Goal: Task Accomplishment & Management: Manage account settings

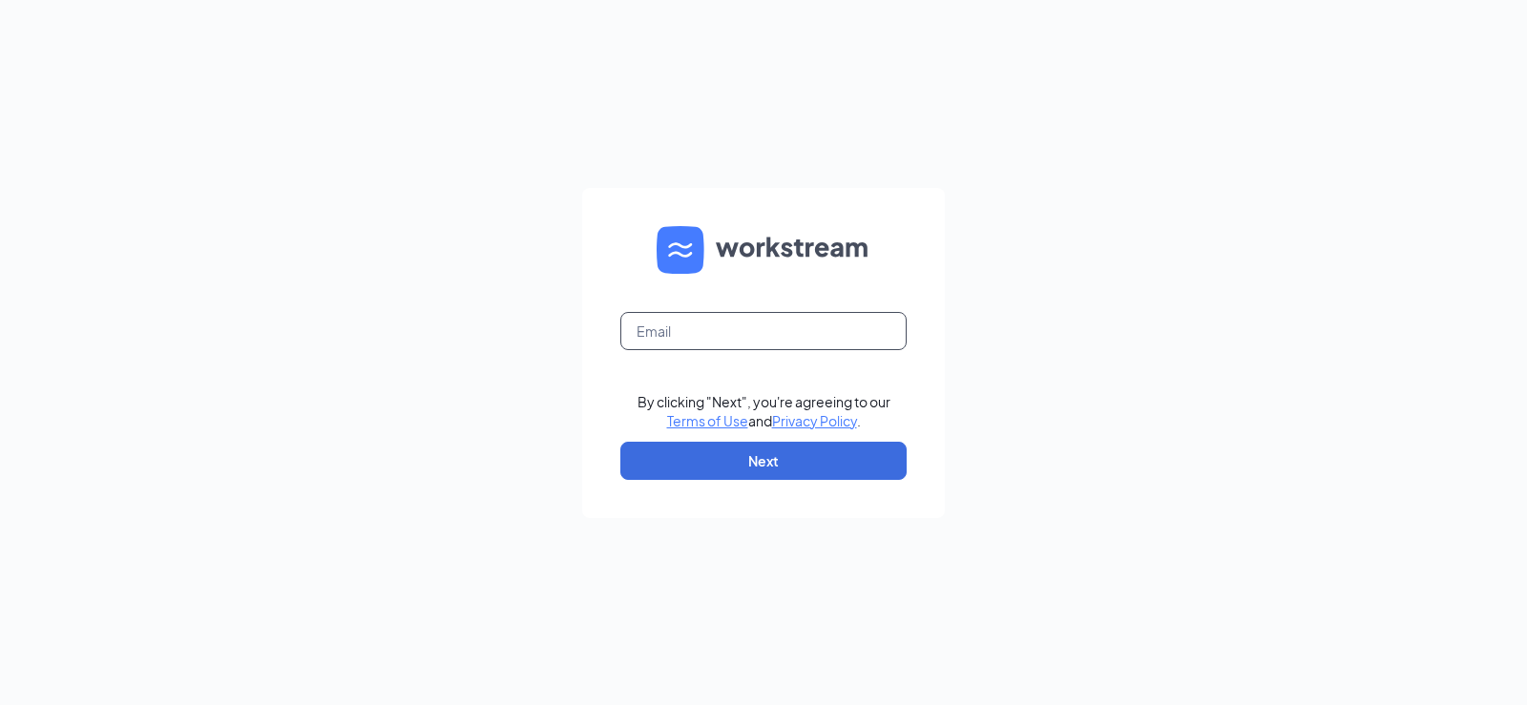
click at [697, 342] on input "text" at bounding box center [763, 331] width 286 height 38
click at [706, 343] on input "text" at bounding box center [763, 331] width 286 height 38
type input "wendys54@calhounmc.com"
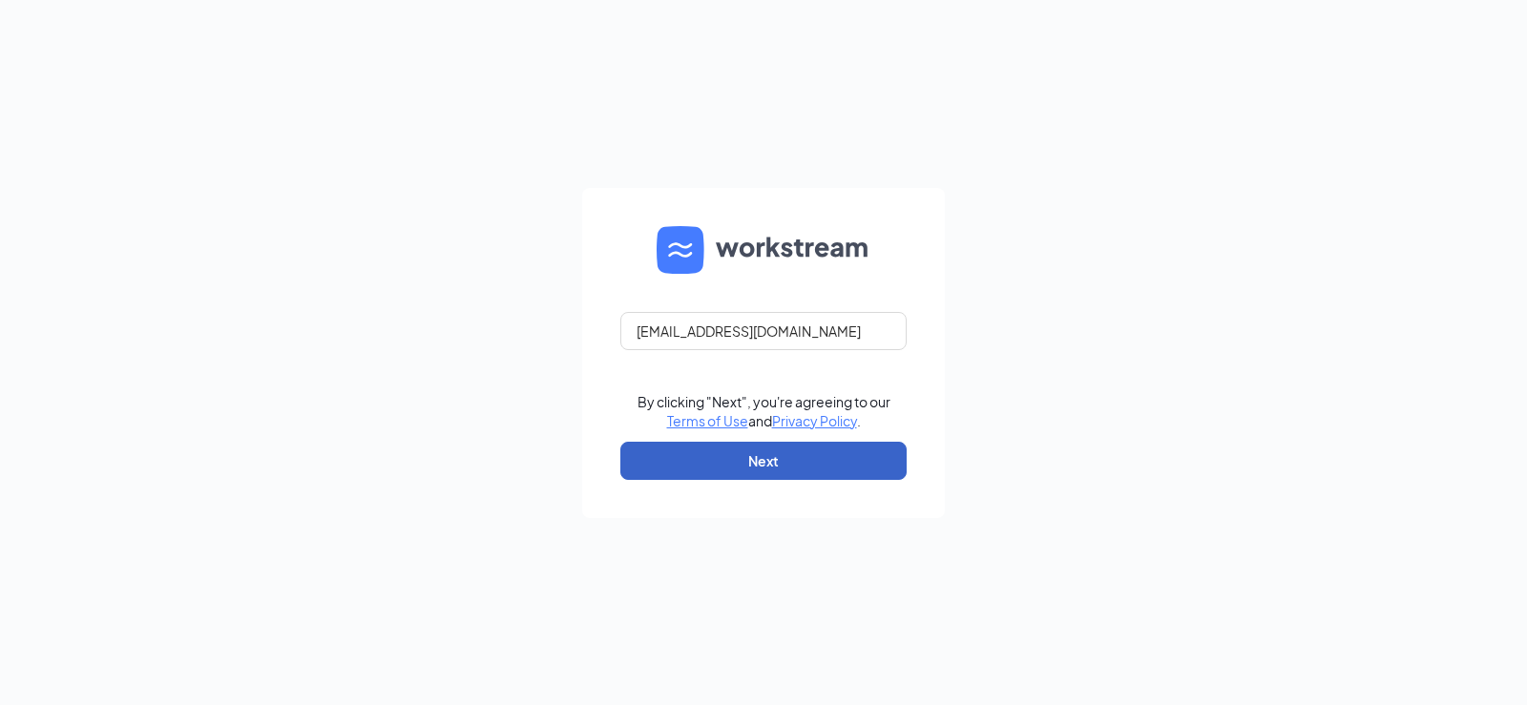
click at [726, 458] on button "Next" at bounding box center [763, 461] width 286 height 38
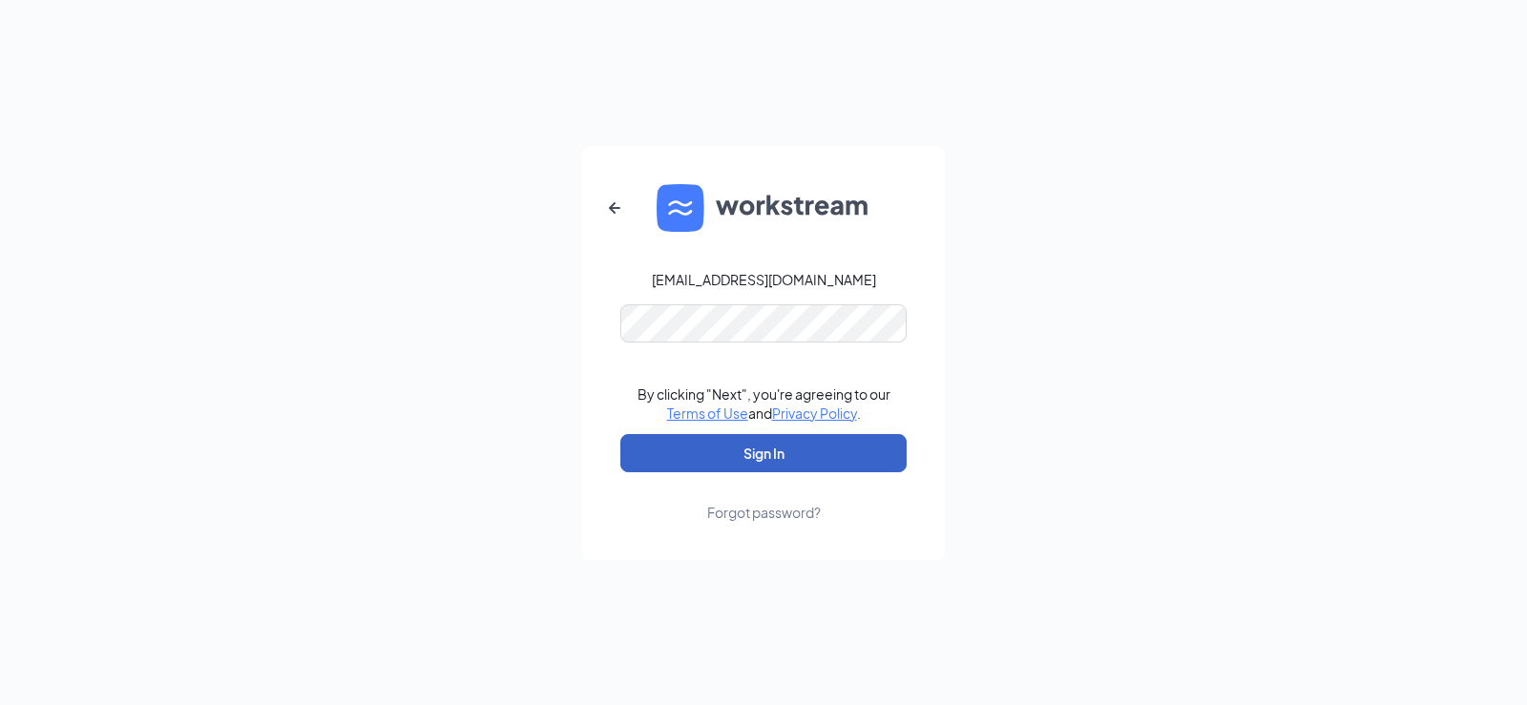
click at [775, 458] on button "Sign In" at bounding box center [763, 453] width 286 height 38
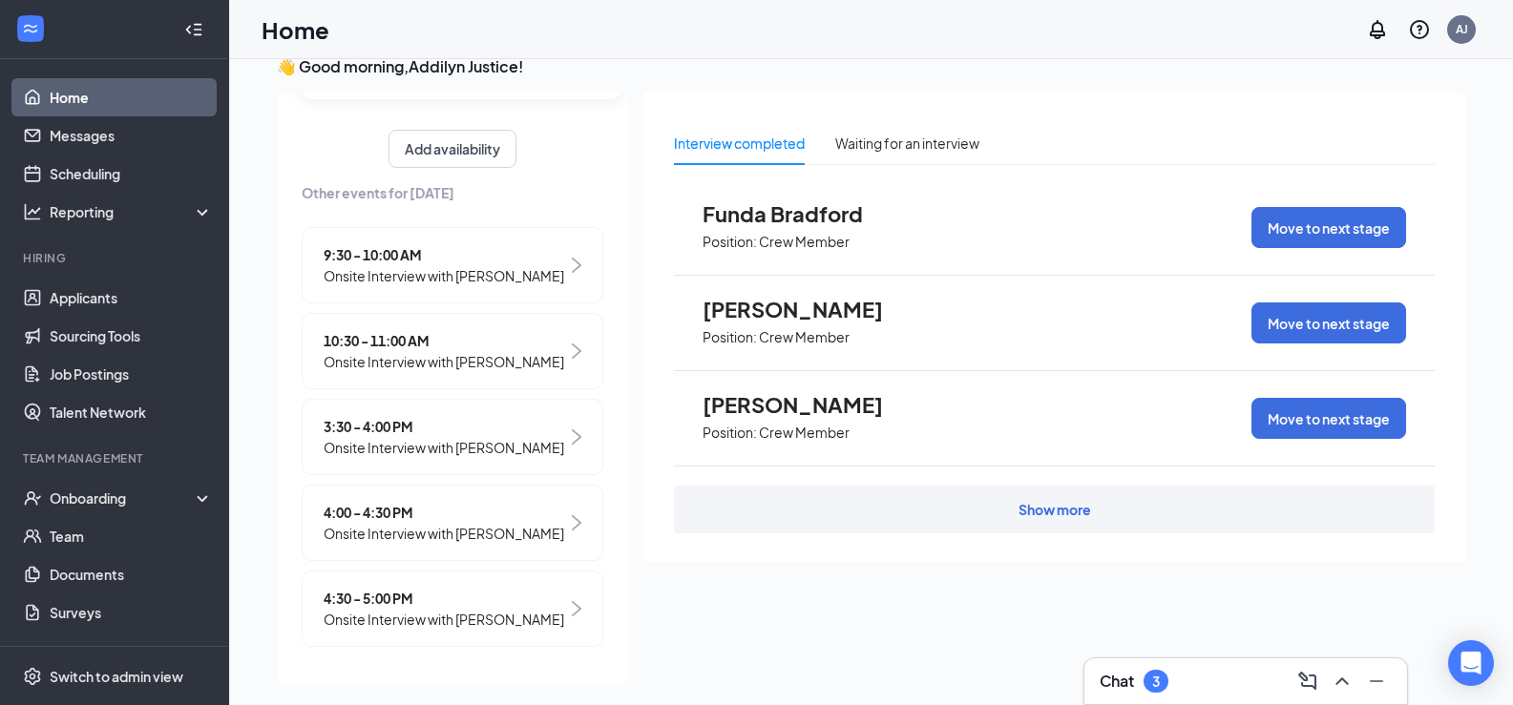
scroll to position [40, 0]
